Goal: Information Seeking & Learning: Learn about a topic

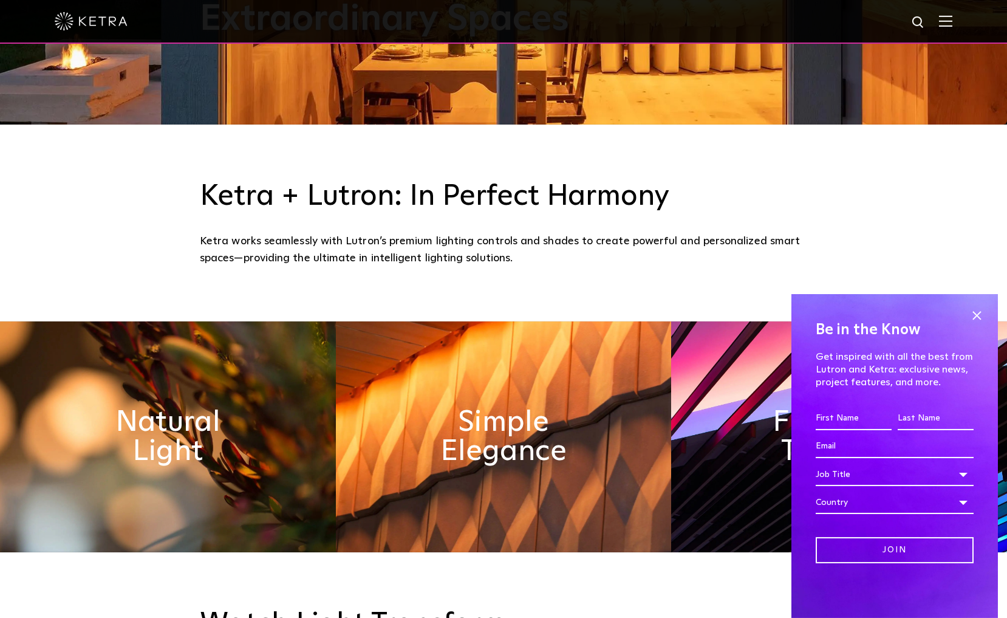
scroll to position [503, 0]
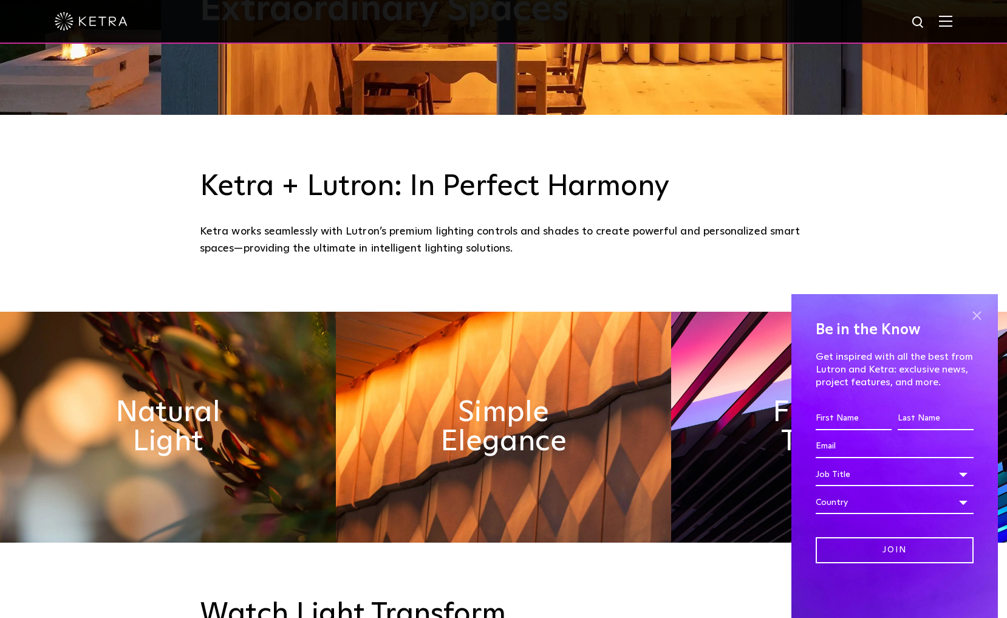
click at [973, 315] on span at bounding box center [977, 315] width 18 height 18
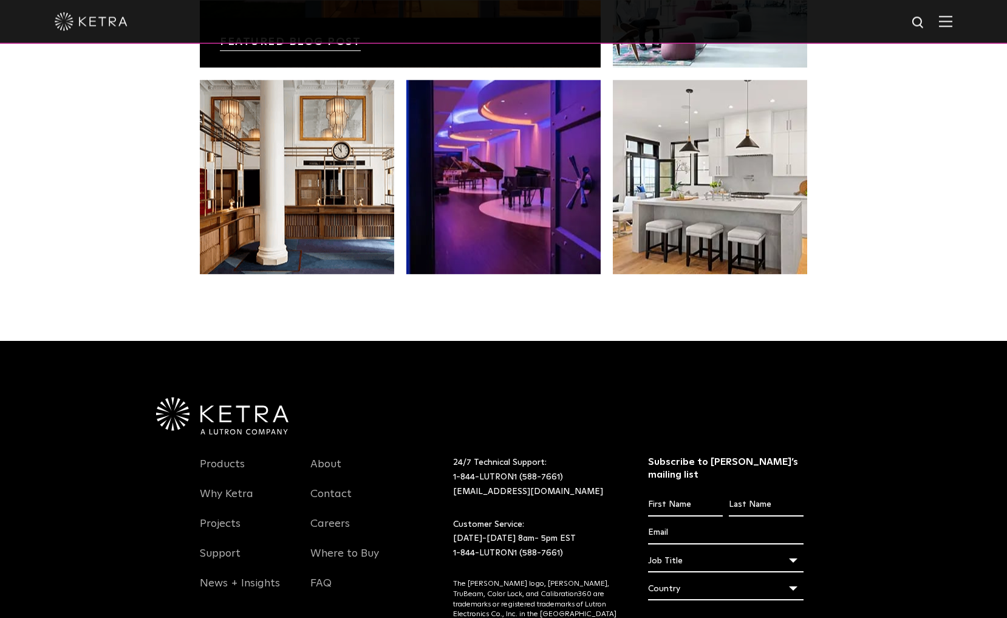
scroll to position [2553, 0]
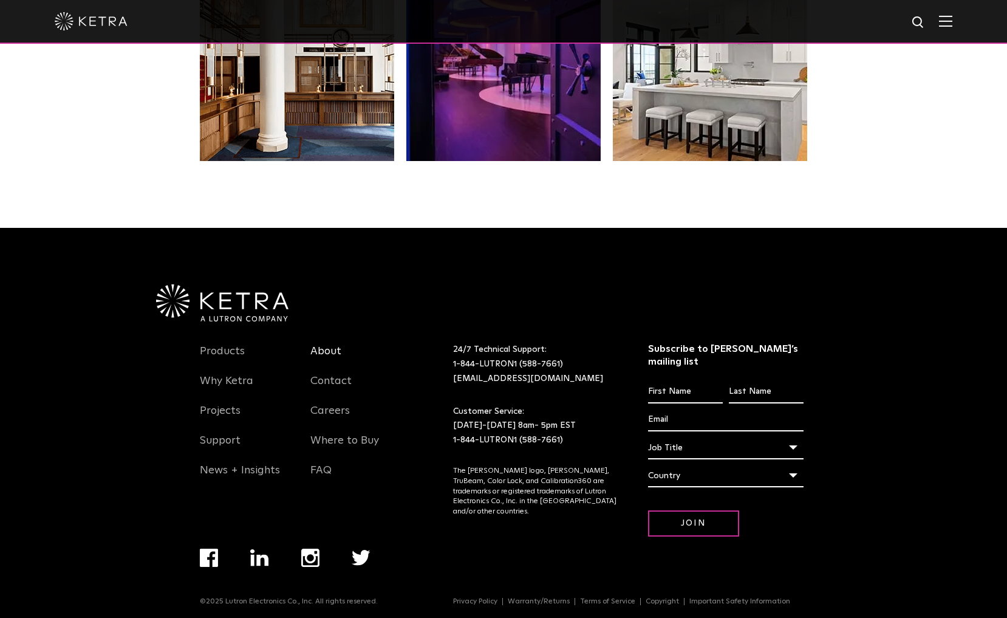
click at [329, 354] on link "About" at bounding box center [325, 358] width 31 height 28
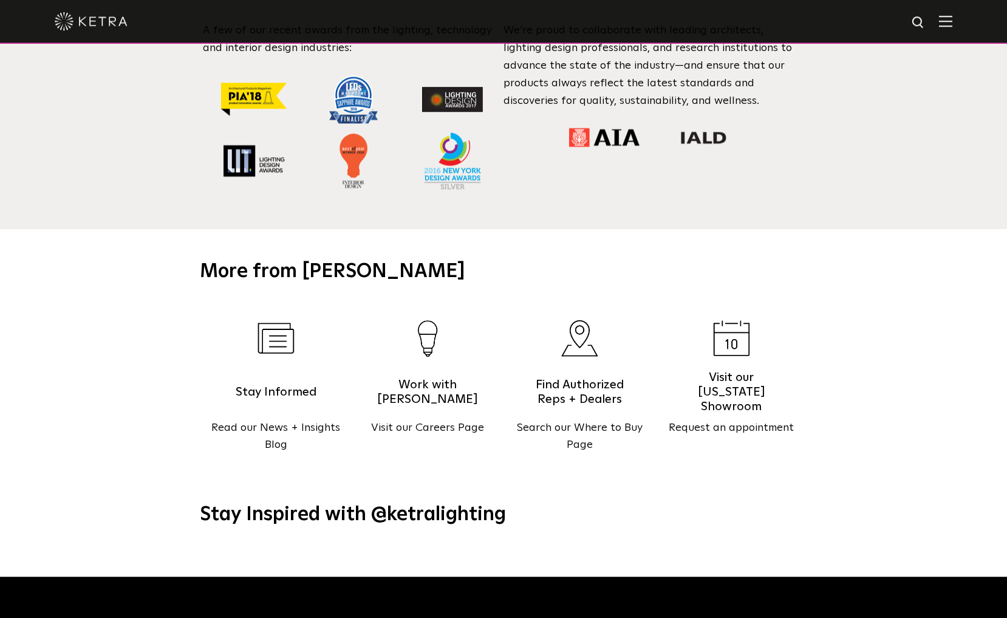
scroll to position [1257, 0]
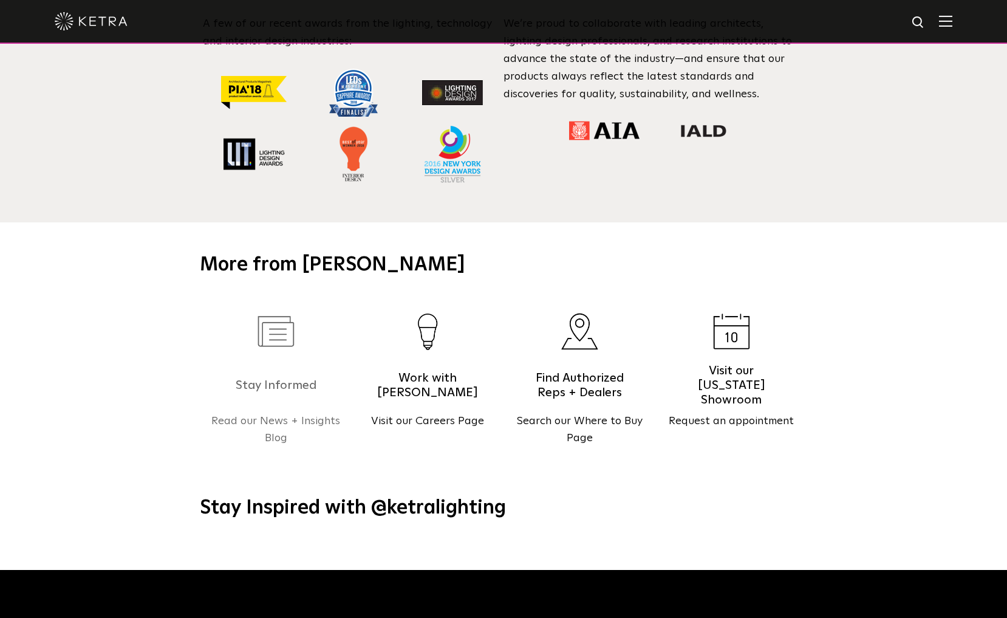
click at [282, 329] on img at bounding box center [276, 331] width 37 height 31
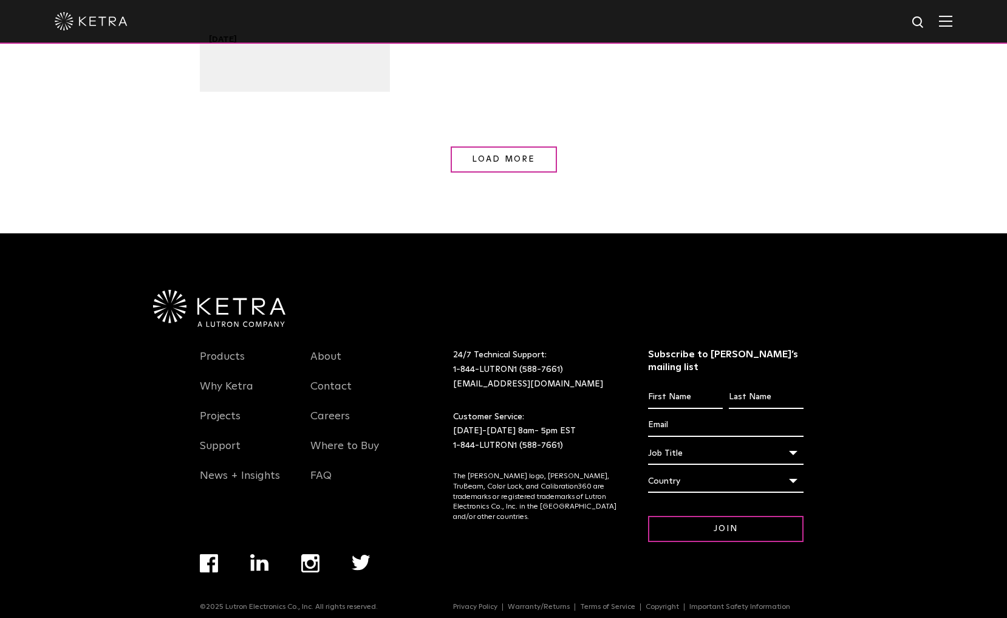
scroll to position [1430, 0]
